Goal: Obtain resource: Download file/media

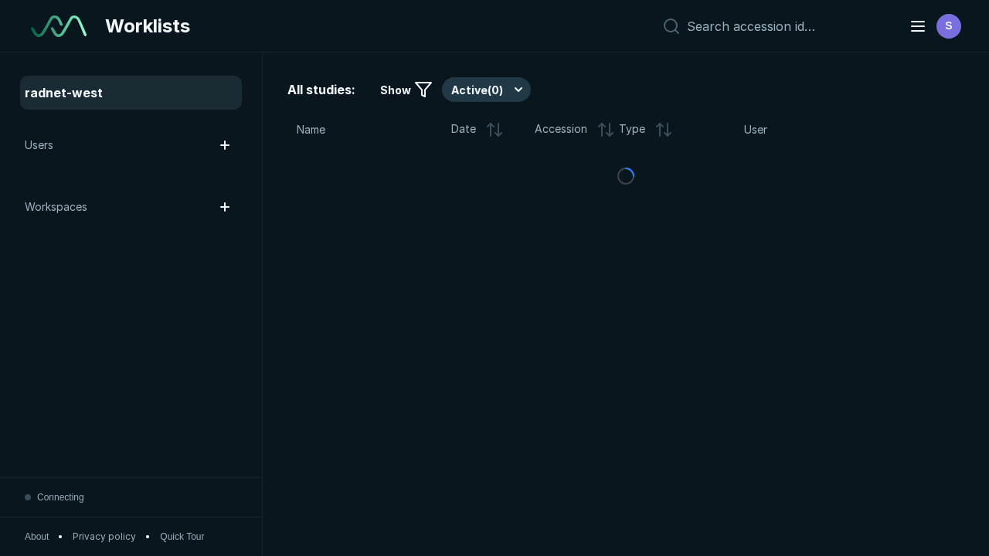
scroll to position [4217, 6433]
